Goal: Information Seeking & Learning: Learn about a topic

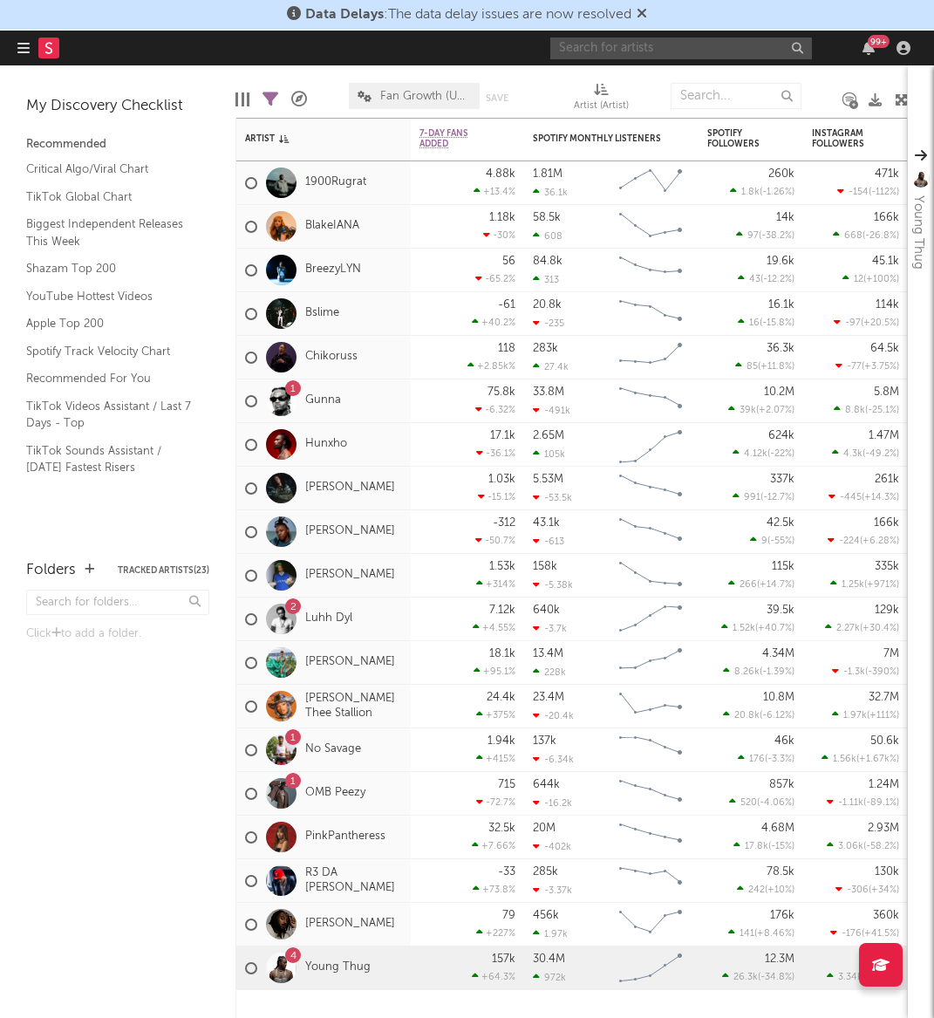
click at [637, 48] on input "text" at bounding box center [681, 49] width 262 height 22
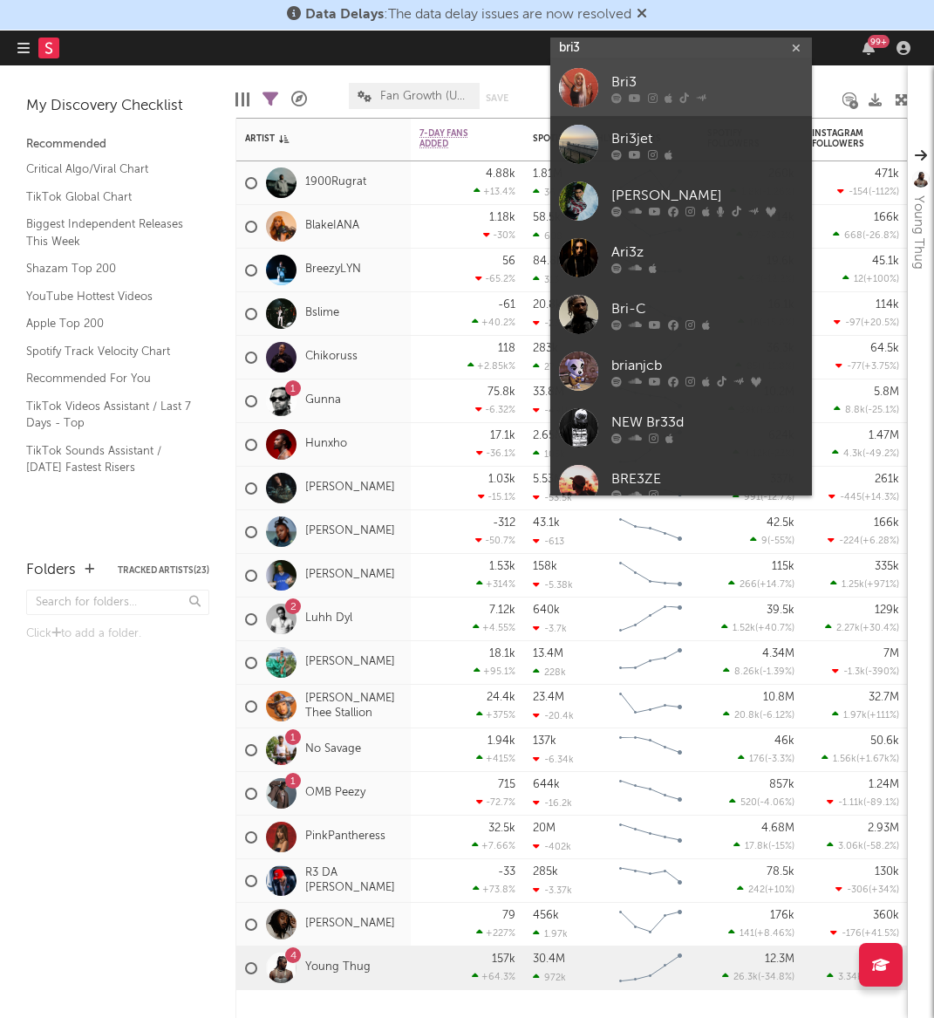
type input "bri3"
click at [653, 81] on div "Bri3" at bounding box center [708, 82] width 192 height 21
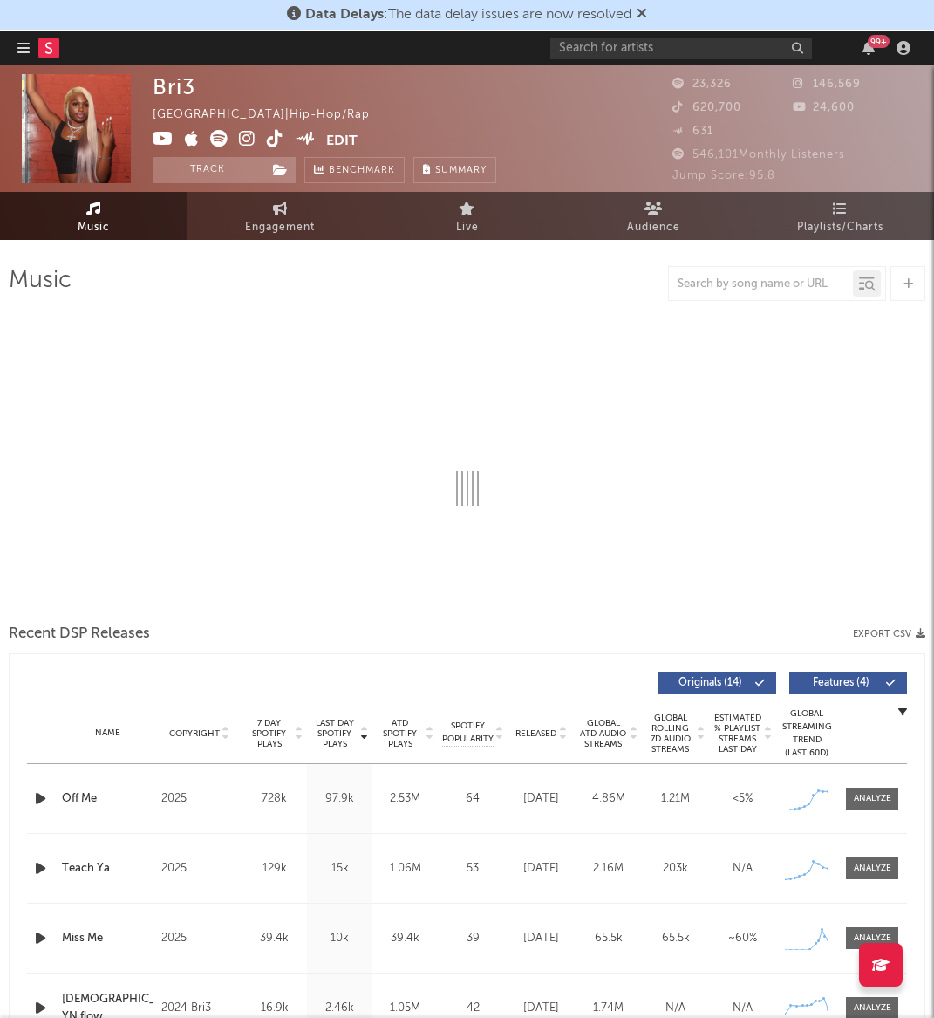
select select "6m"
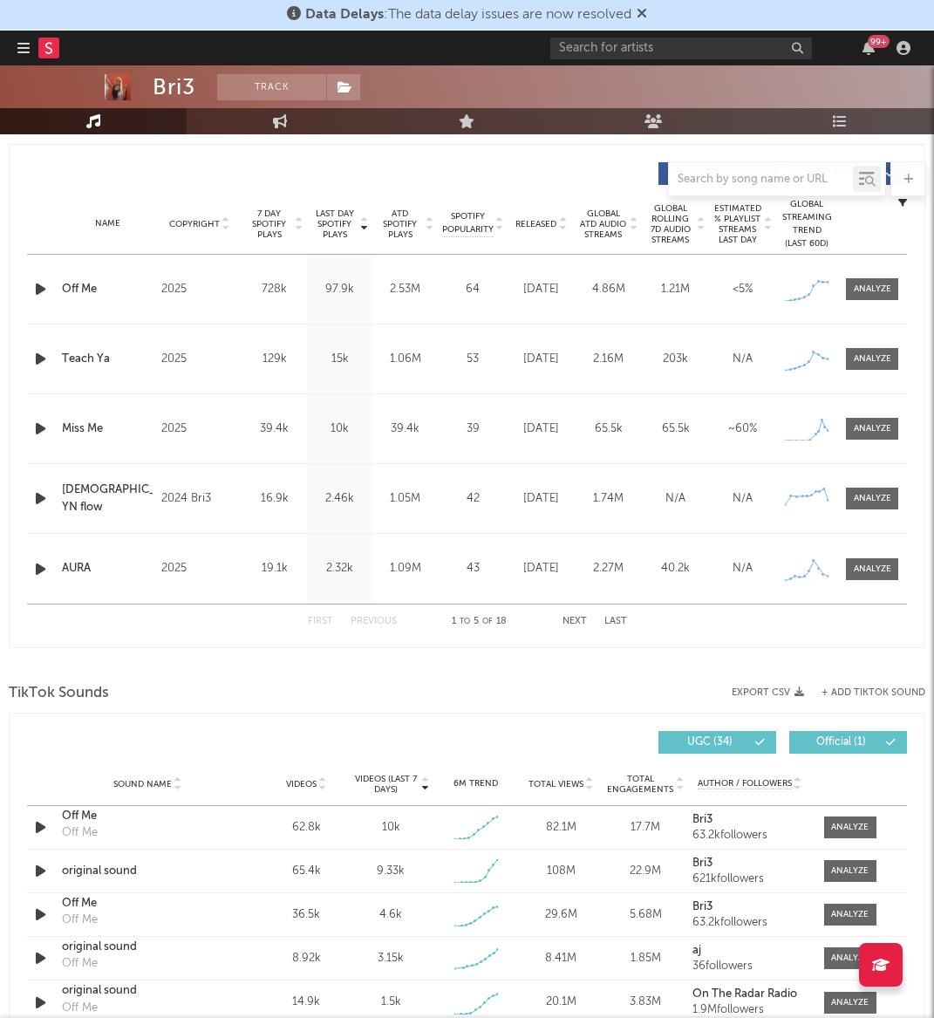
scroll to position [50, 0]
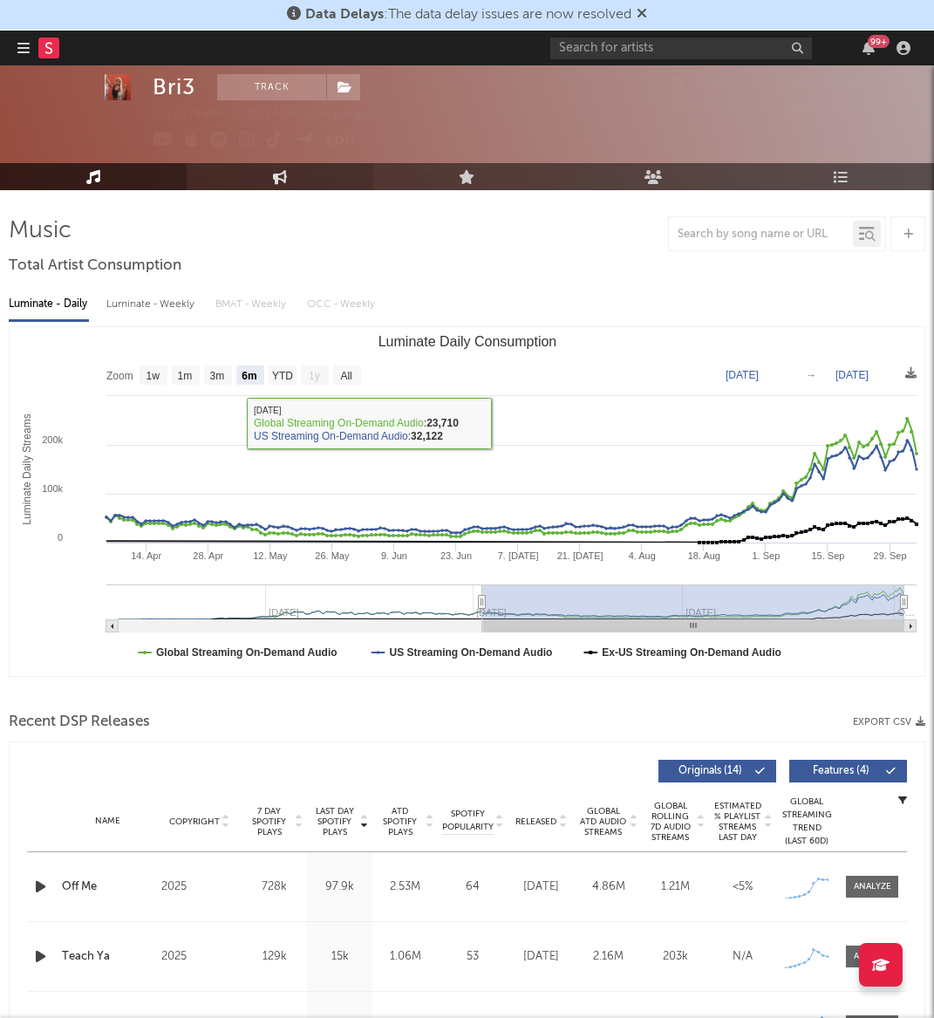
click at [251, 186] on link "Engagement" at bounding box center [280, 176] width 187 height 27
select select "1w"
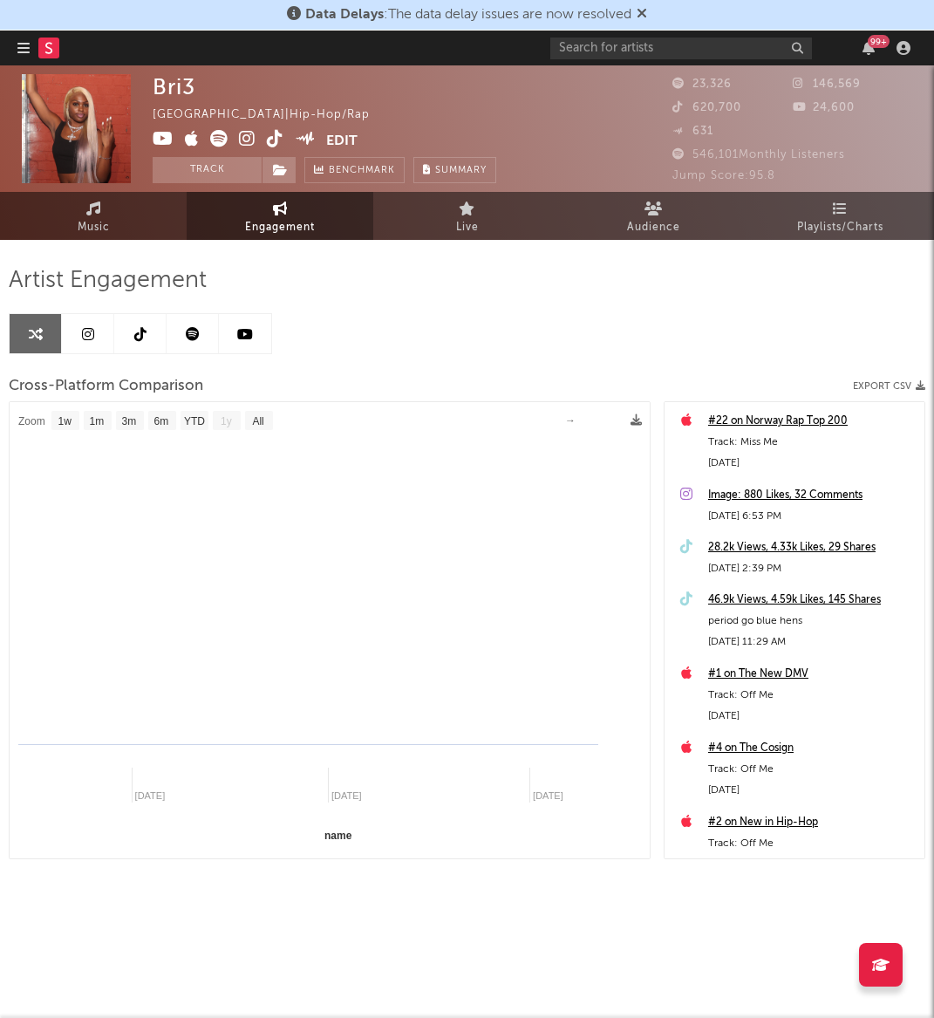
select select "1m"
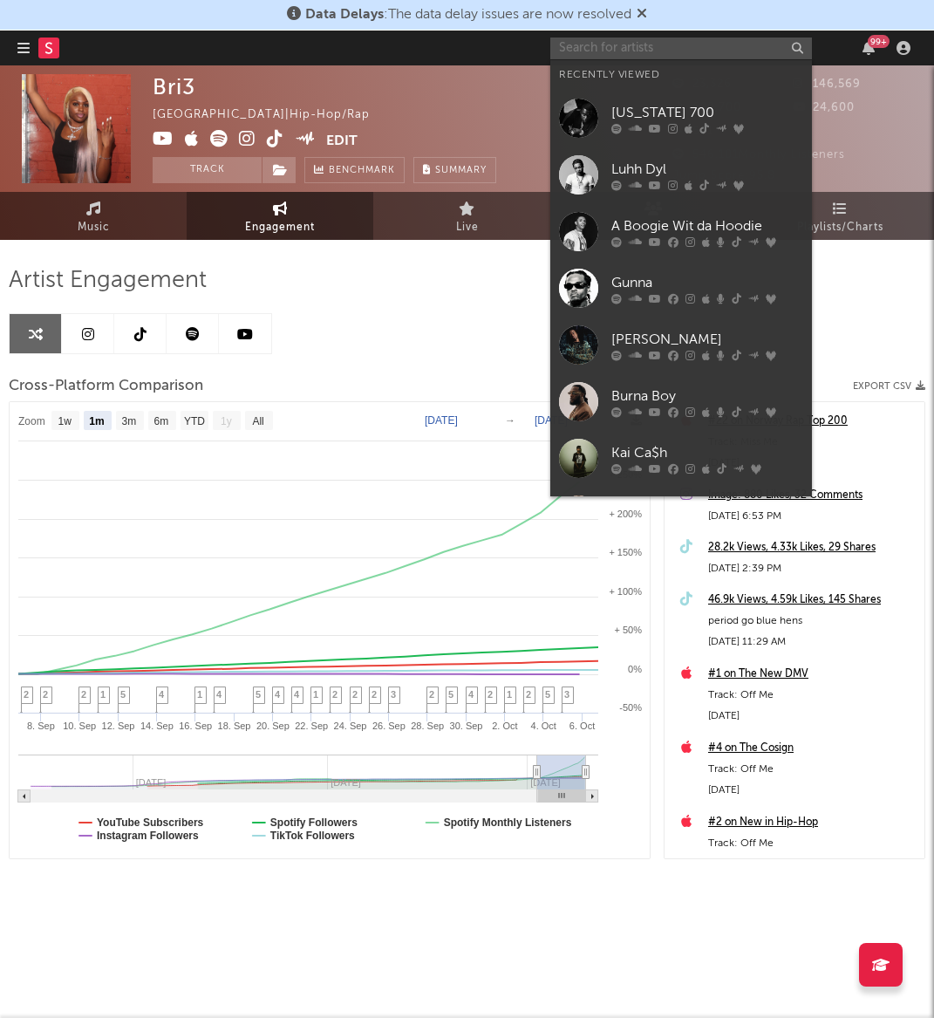
click at [590, 52] on input "text" at bounding box center [681, 49] width 262 height 22
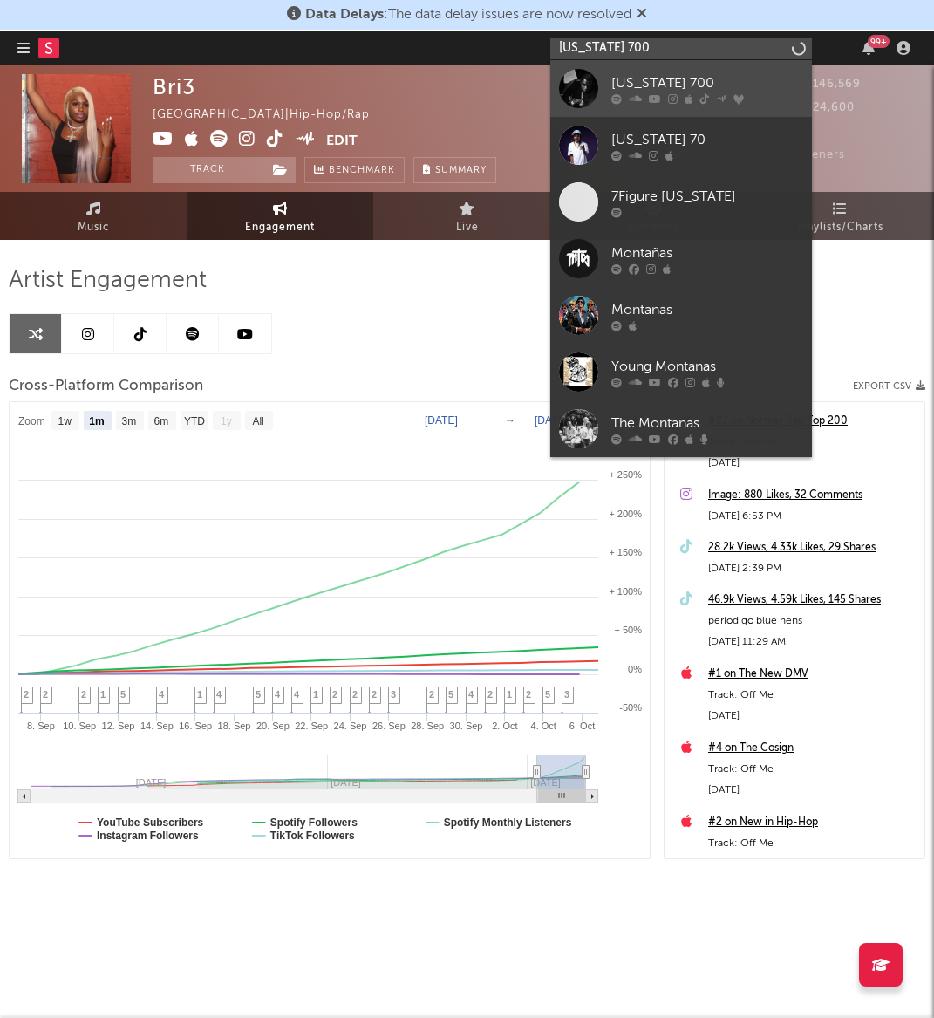
type input "[US_STATE] 700"
click at [631, 72] on div "[US_STATE] 700" at bounding box center [708, 82] width 192 height 21
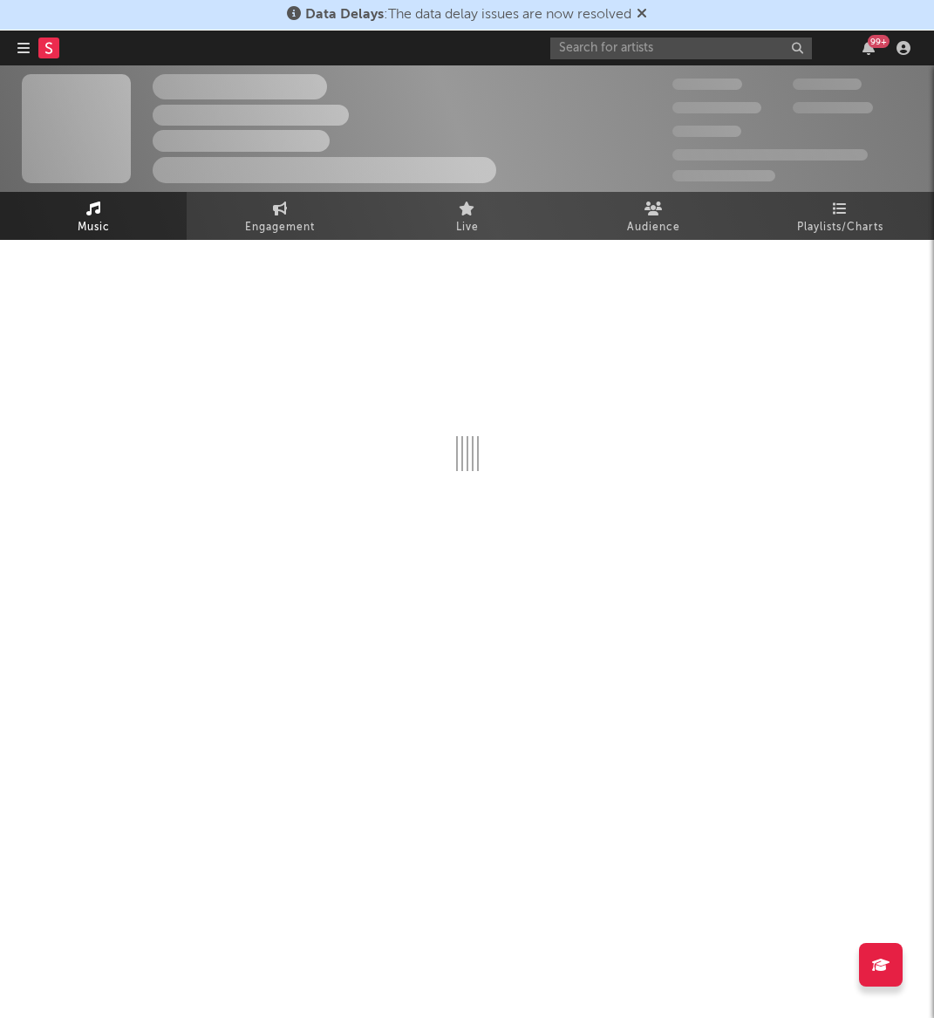
select select "6m"
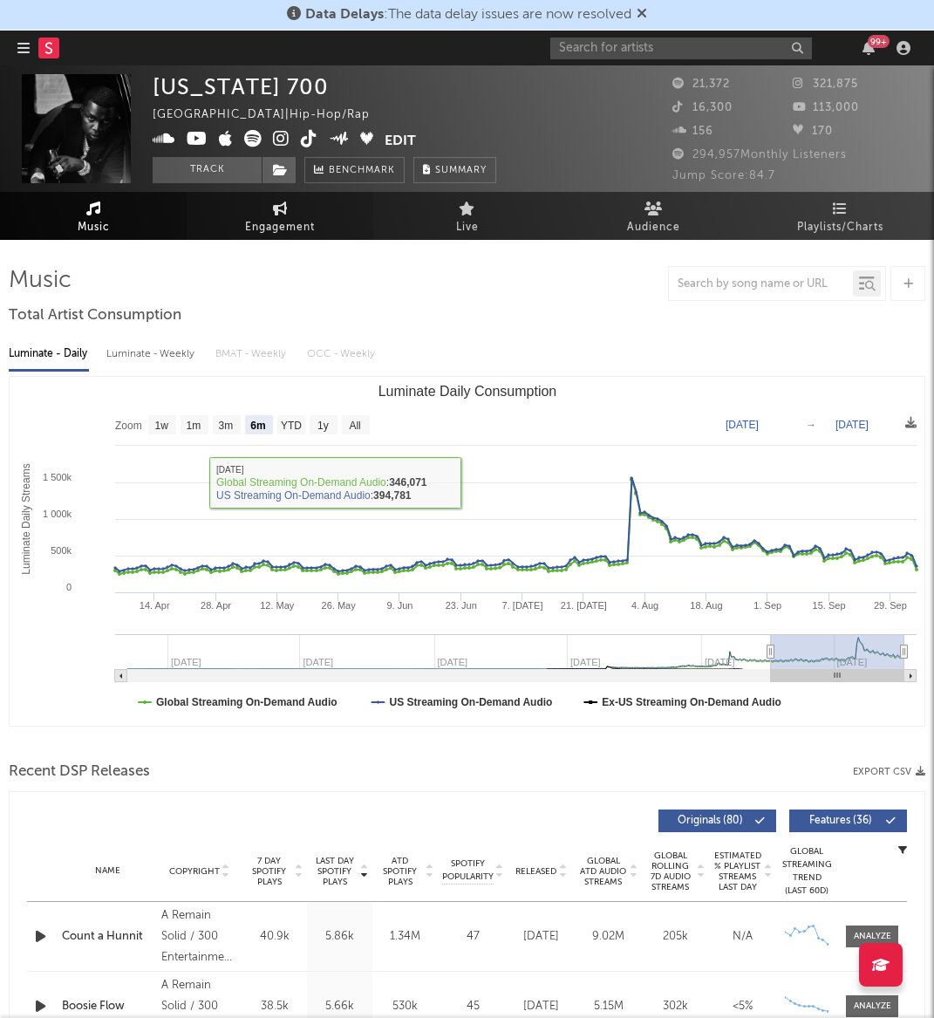
click at [275, 195] on link "Engagement" at bounding box center [280, 216] width 187 height 48
select select "1w"
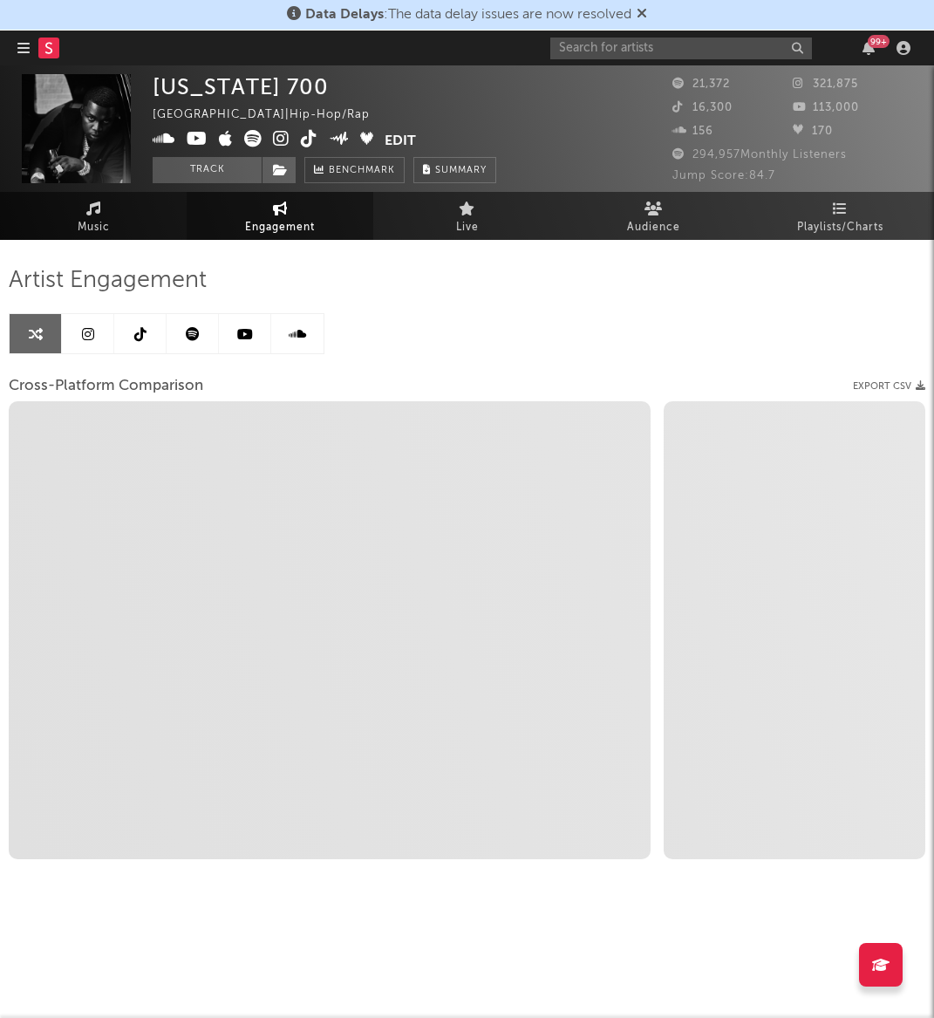
select select "1m"
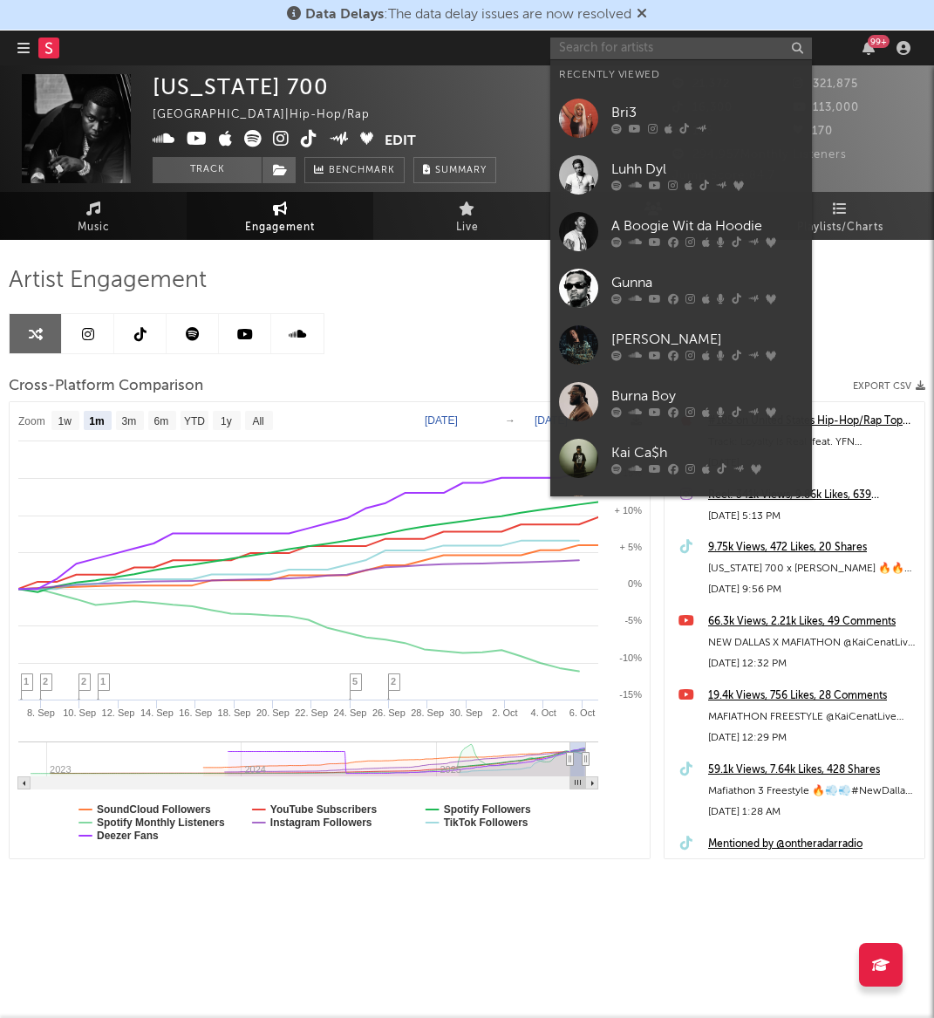
click at [567, 38] on input "text" at bounding box center [681, 49] width 262 height 22
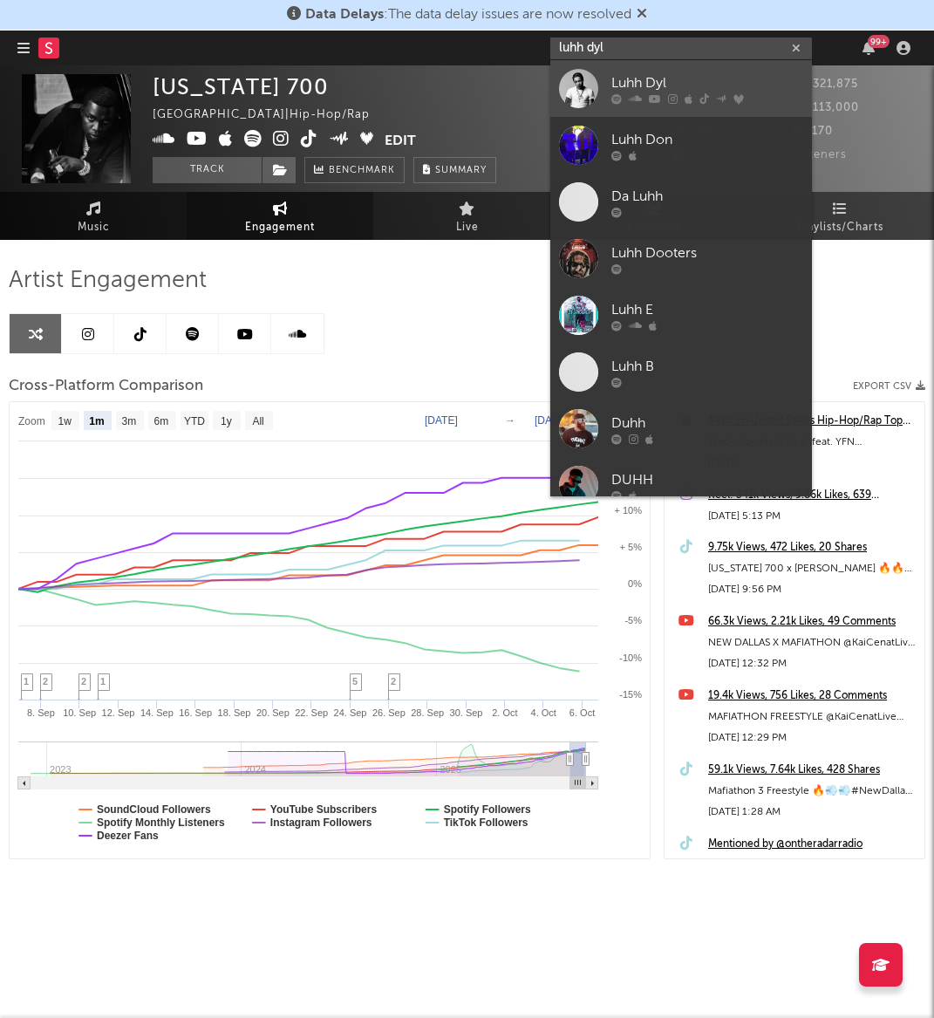
type input "luhh dyl"
click at [609, 69] on link "Luhh Dyl" at bounding box center [681, 88] width 262 height 57
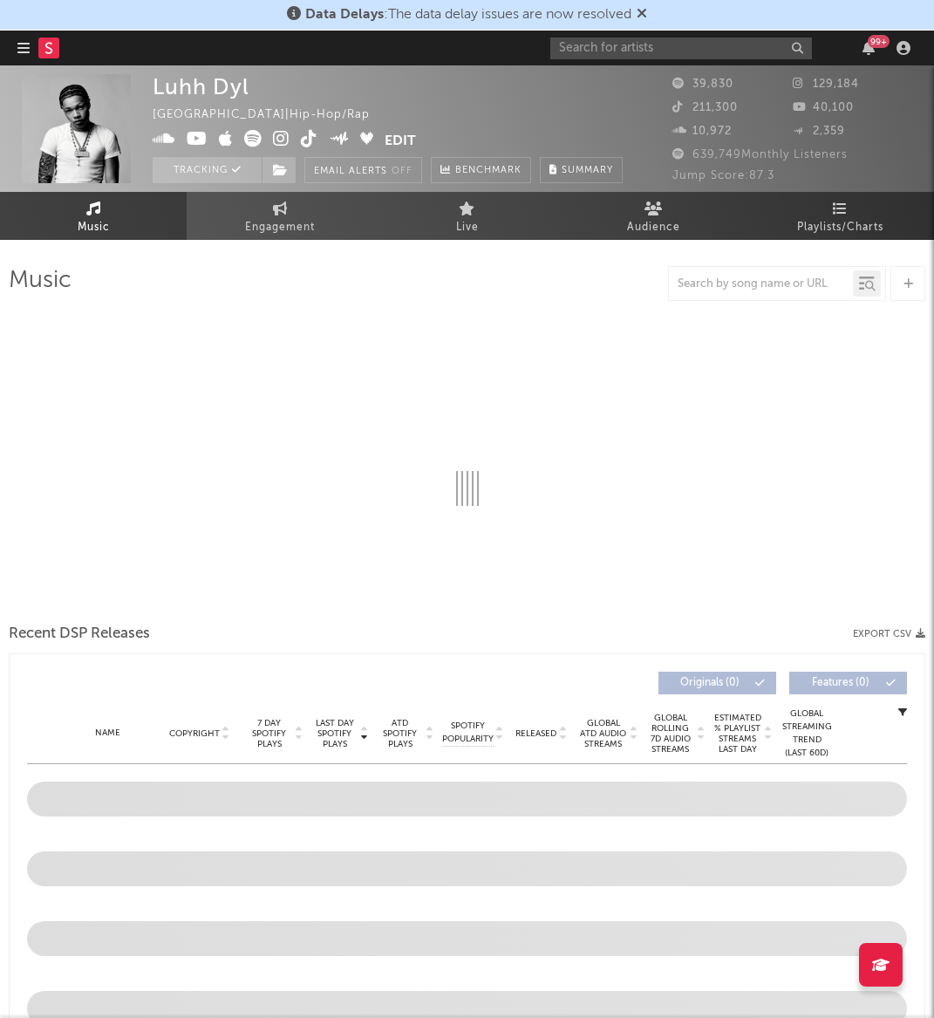
select select "6m"
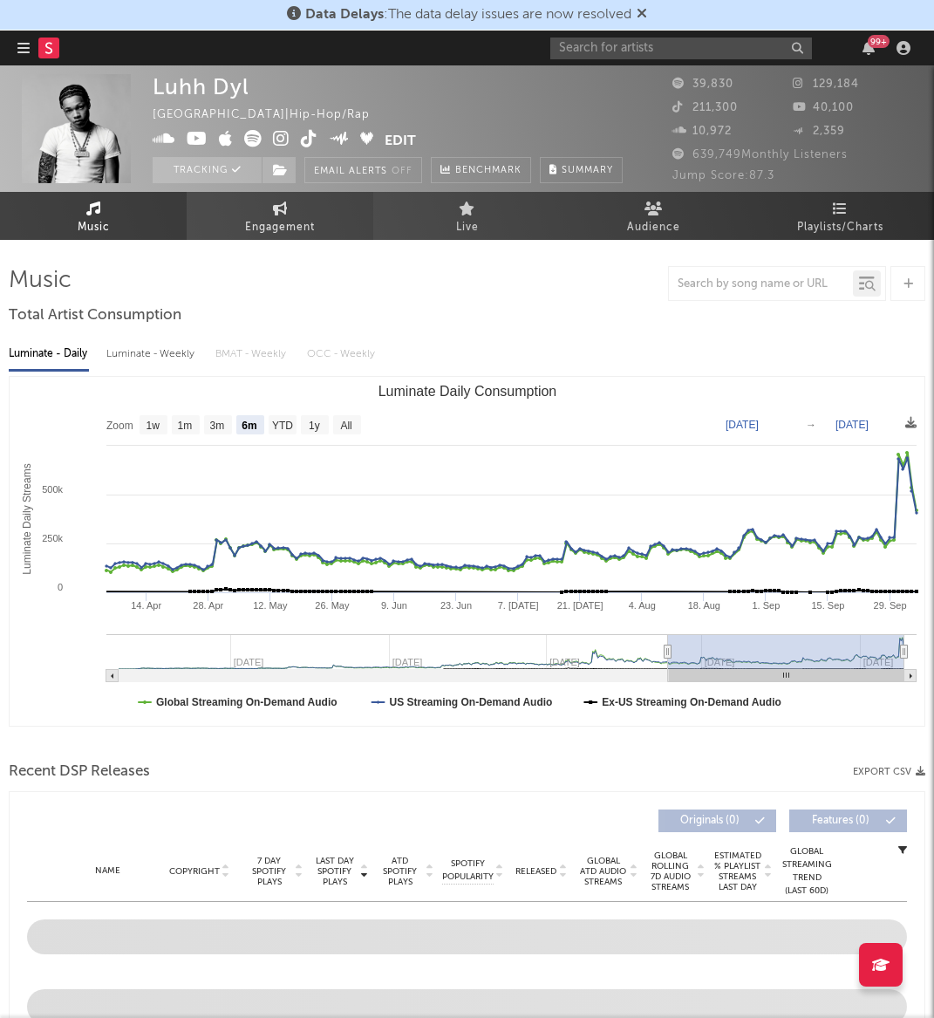
click at [297, 232] on span "Engagement" at bounding box center [280, 227] width 70 height 21
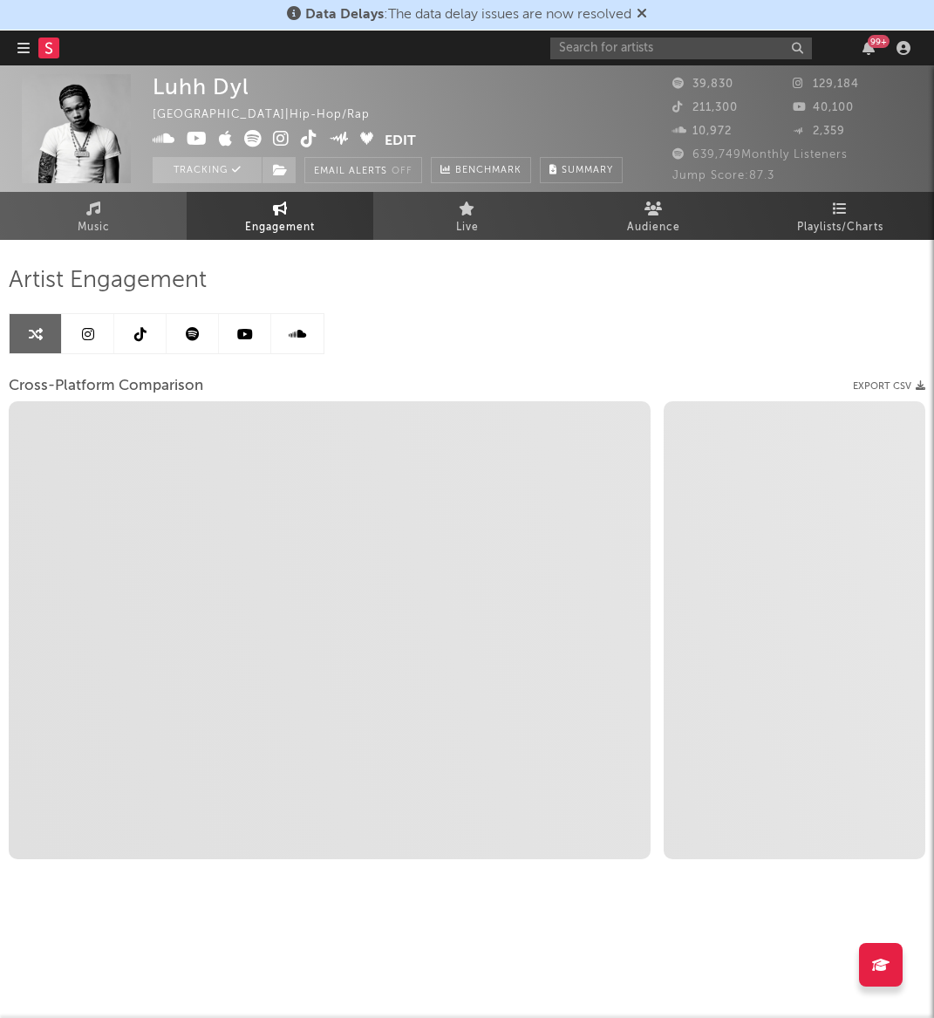
select select "1w"
select select "1m"
